Goal: Information Seeking & Learning: Learn about a topic

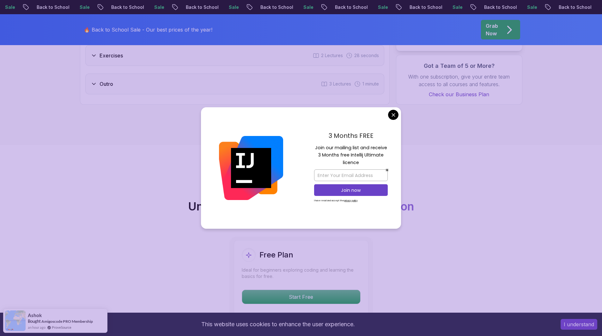
scroll to position [1137, 0]
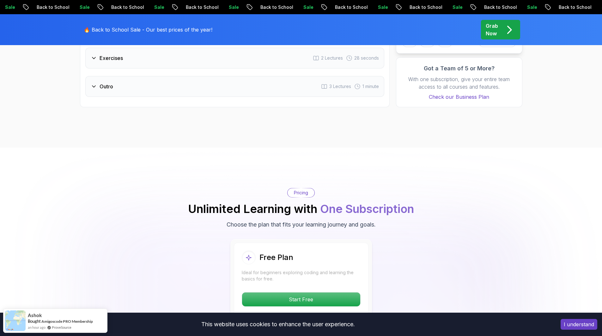
click at [390, 117] on body "Sale Back to School Sale Back to School Sale Back to School Sale Back to School…" at bounding box center [301, 316] width 602 height 2906
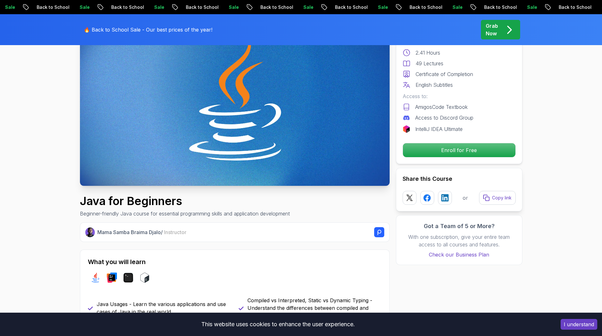
scroll to position [0, 0]
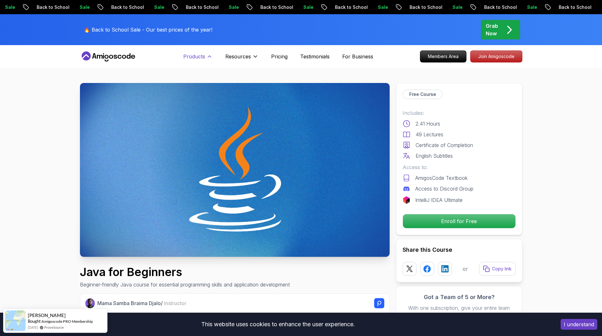
click at [196, 58] on p "Products" at bounding box center [194, 57] width 22 height 8
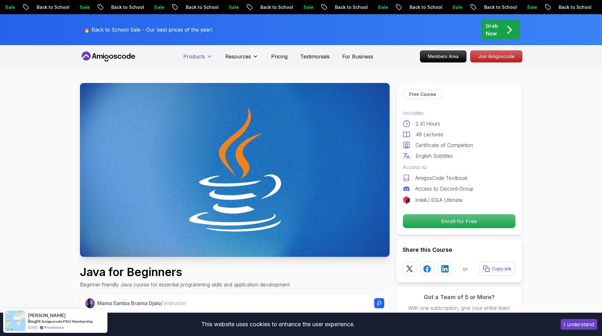
click at [196, 58] on p "Products" at bounding box center [194, 57] width 22 height 8
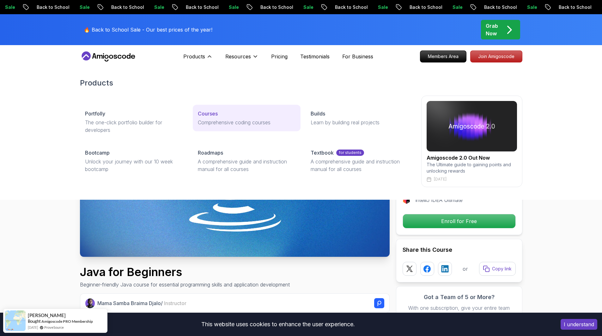
click at [204, 112] on p "Courses" at bounding box center [208, 114] width 20 height 8
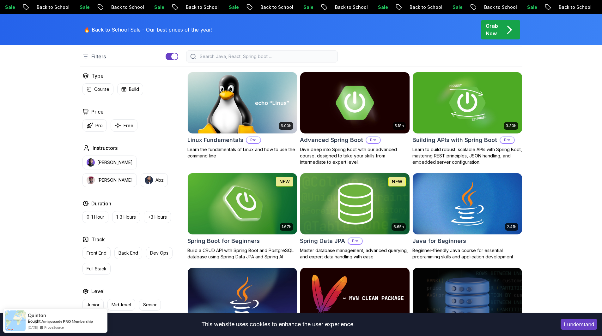
scroll to position [158, 0]
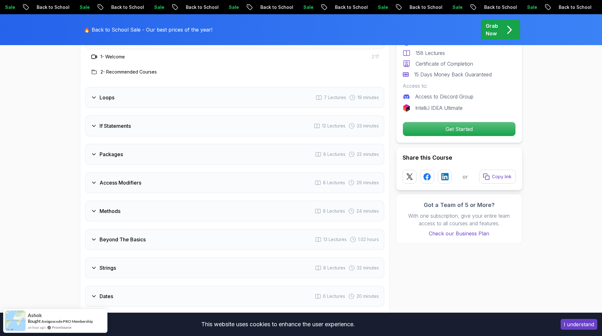
scroll to position [884, 0]
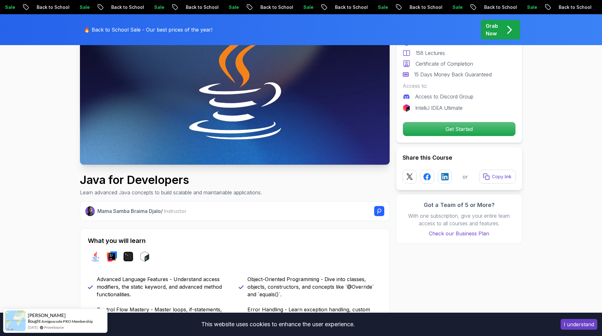
scroll to position [0, 0]
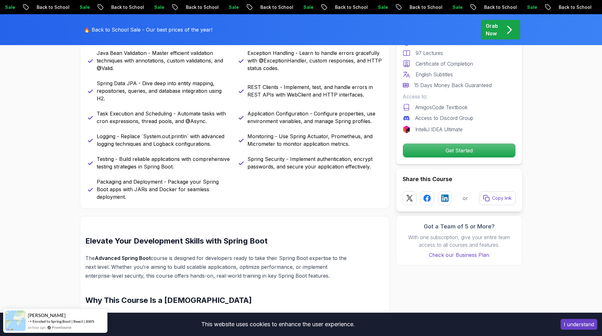
scroll to position [316, 0]
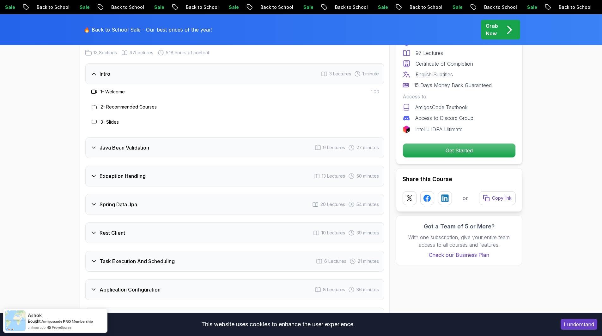
scroll to position [948, 0]
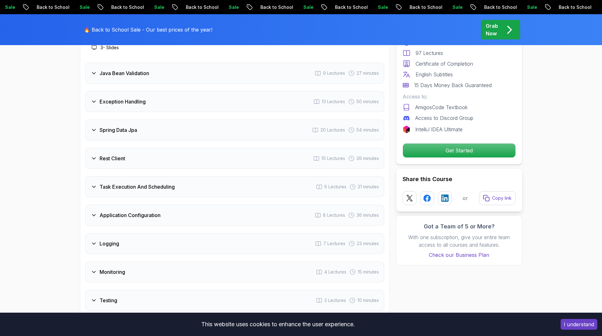
click at [93, 70] on icon at bounding box center [94, 73] width 6 height 6
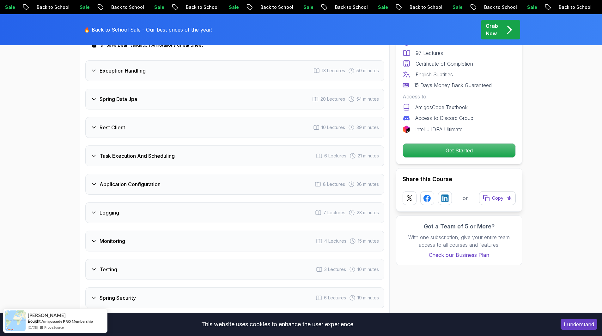
scroll to position [1074, 0]
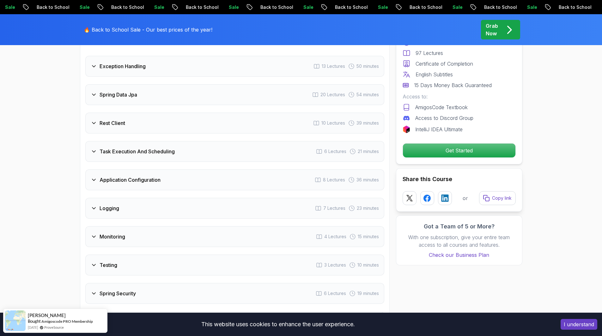
click at [96, 148] on icon at bounding box center [94, 151] width 6 height 6
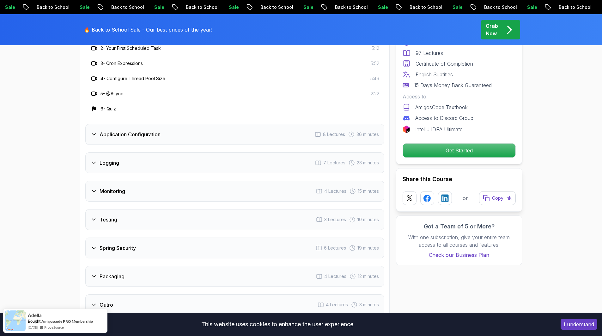
click at [102, 131] on h3 "Application Configuration" at bounding box center [130, 135] width 61 height 8
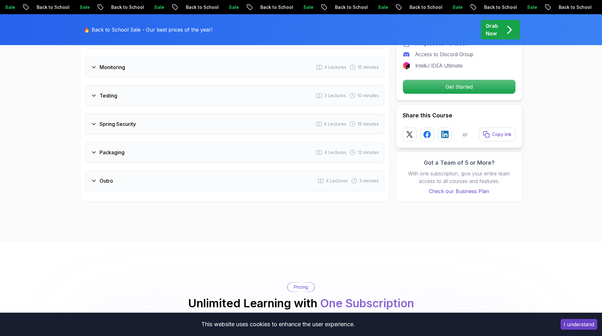
scroll to position [1232, 0]
